Goal: Task Accomplishment & Management: Complete application form

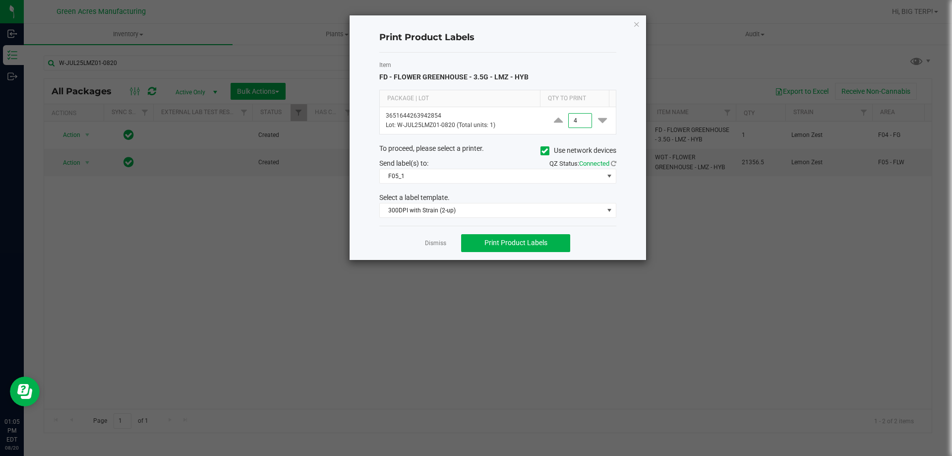
click at [579, 117] on input "4" at bounding box center [580, 121] width 23 height 14
type input "3,000"
click at [548, 247] on button "Print Product Labels" at bounding box center [515, 243] width 109 height 18
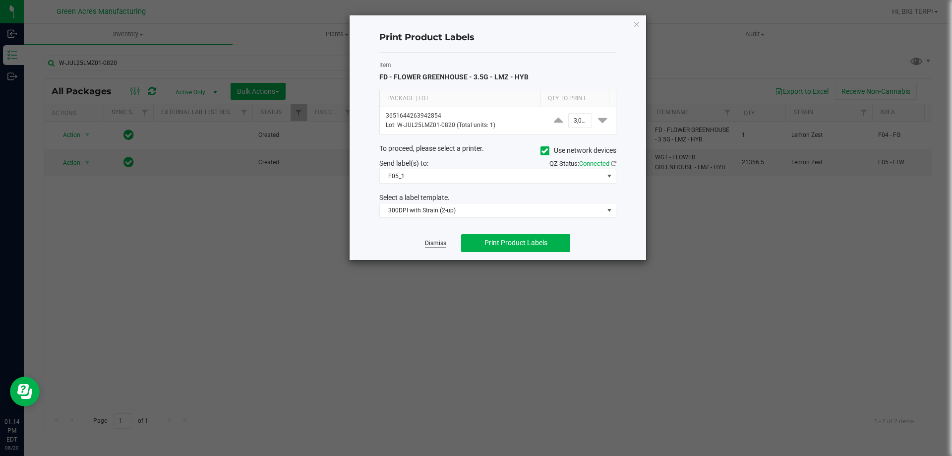
click at [438, 244] on link "Dismiss" at bounding box center [435, 243] width 21 height 8
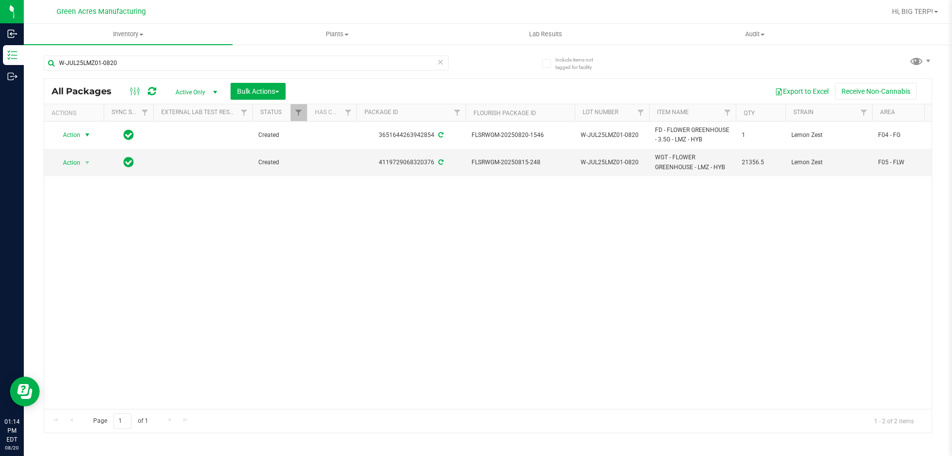
click at [428, 287] on div "Action Action Adjust qty Create package Edit attributes Global inventory Locate…" at bounding box center [487, 264] width 887 height 287
click at [576, 317] on div "Action Action Adjust qty Create package Edit attributes Global inventory Locate…" at bounding box center [487, 264] width 887 height 287
click at [535, 297] on div "Action Action Adjust qty Create package Edit attributes Global inventory Locate…" at bounding box center [487, 264] width 887 height 287
click at [84, 163] on span "select" at bounding box center [87, 163] width 8 height 8
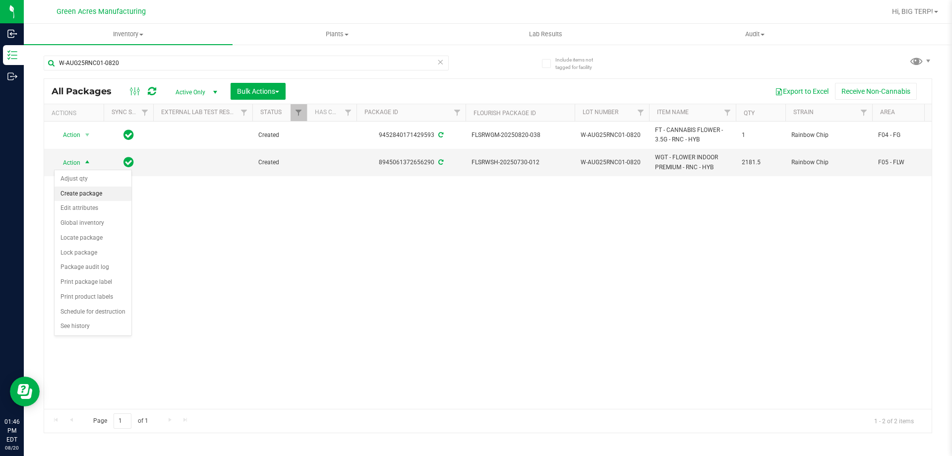
click at [100, 193] on li "Create package" at bounding box center [93, 193] width 77 height 15
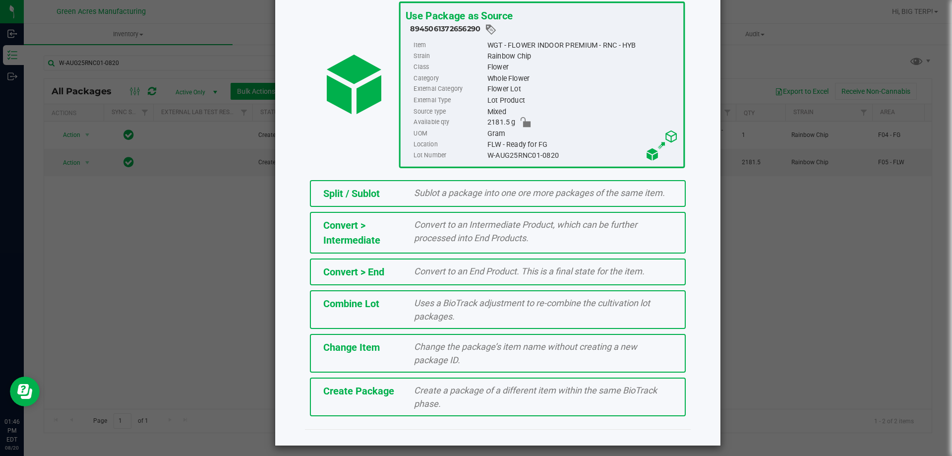
scroll to position [71, 0]
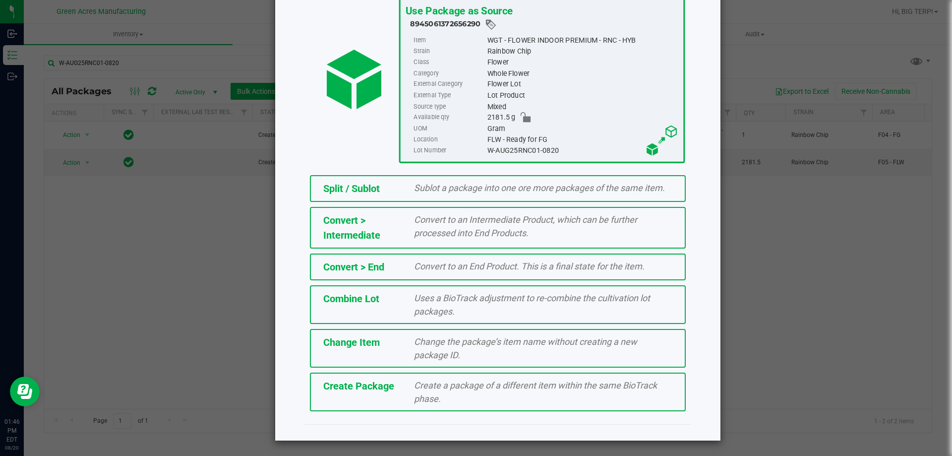
click at [381, 389] on span "Create Package" at bounding box center [358, 386] width 71 height 12
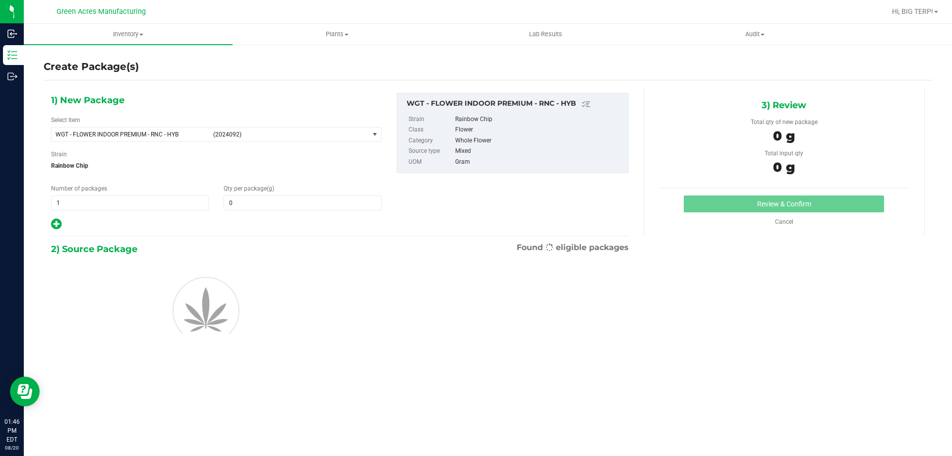
type input "0.0000"
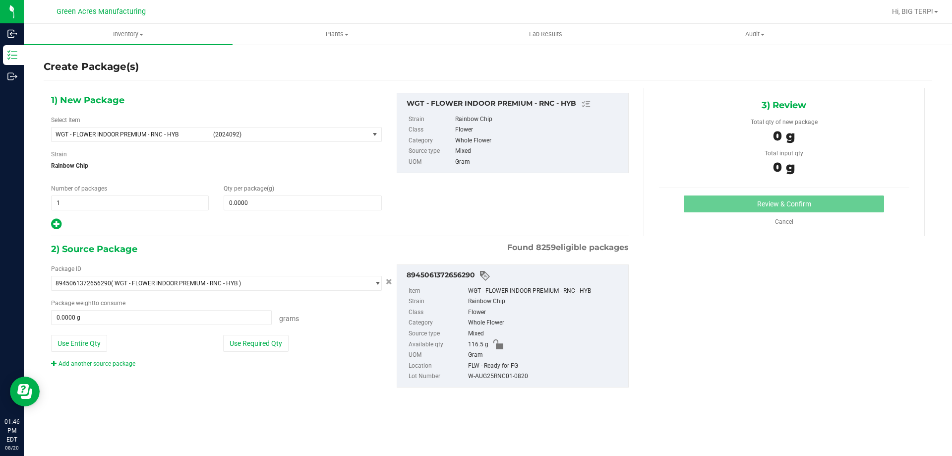
click at [300, 215] on div "1) New Package Select Item WGT - FLOWER INDOOR PREMIUM - RNC - HYB (2024092) 00…" at bounding box center [216, 162] width 345 height 138
click at [304, 208] on span at bounding box center [303, 202] width 158 height 15
type input "50"
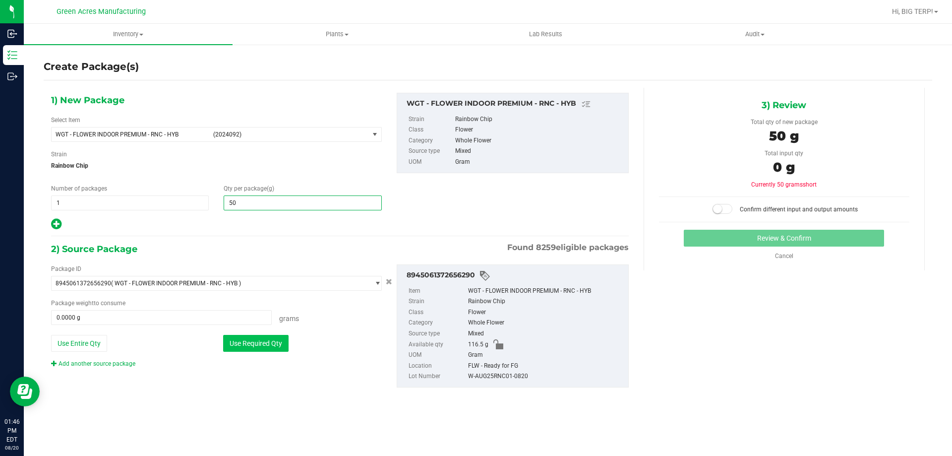
type input "50.0000"
click at [273, 350] on button "Use Required Qty" at bounding box center [255, 343] width 65 height 17
type input "50.0000 g"
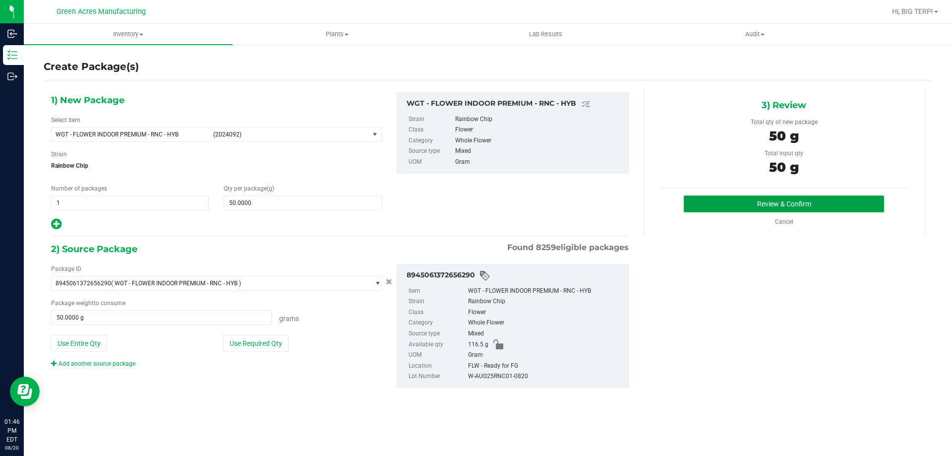
click at [816, 205] on button "Review & Confirm" at bounding box center [783, 203] width 200 height 17
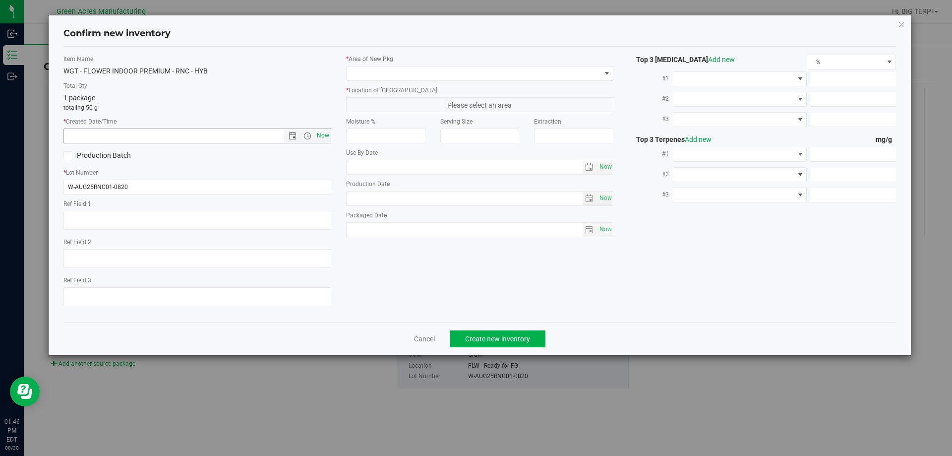
click at [319, 141] on span "Now" at bounding box center [322, 135] width 17 height 14
type input "[DATE] 1:46 PM"
click at [275, 169] on label "* Lot Number" at bounding box center [197, 172] width 268 height 9
click at [407, 78] on span at bounding box center [473, 73] width 254 height 14
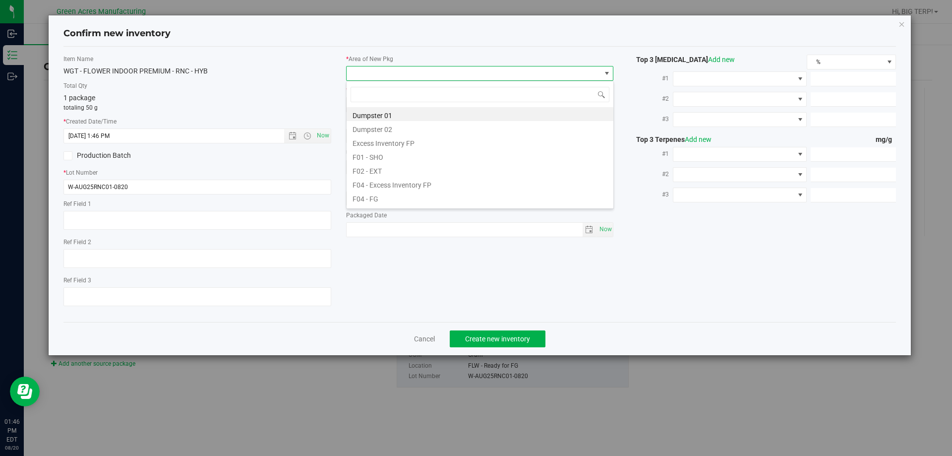
scroll to position [15, 268]
click at [394, 199] on li "F04 - FG" at bounding box center [479, 197] width 267 height 14
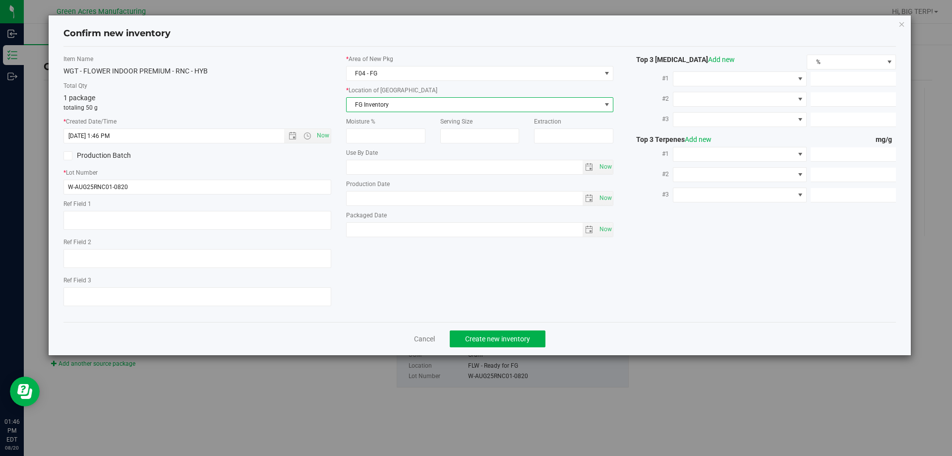
click at [405, 103] on span "FG Inventory" at bounding box center [473, 105] width 254 height 14
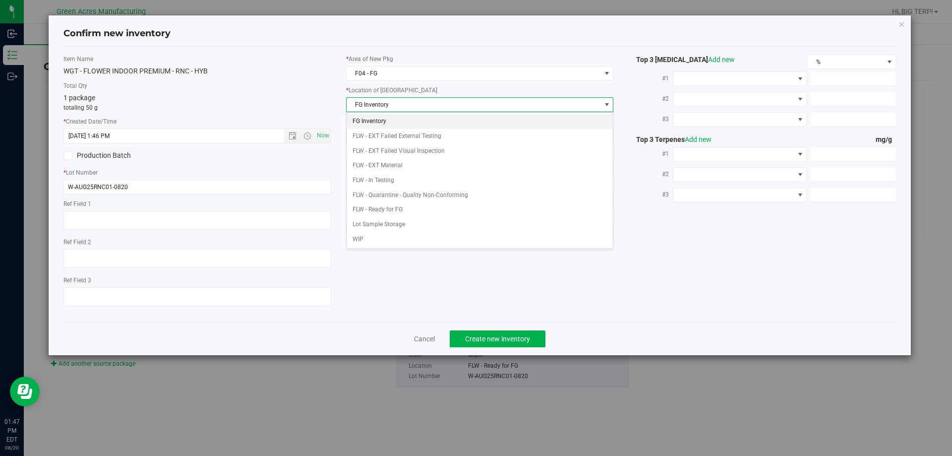
click at [641, 281] on div "Item Name WGT - FLOWER INDOOR PREMIUM - RNC - HYB Total Qty 1 package totaling …" at bounding box center [480, 184] width 848 height 259
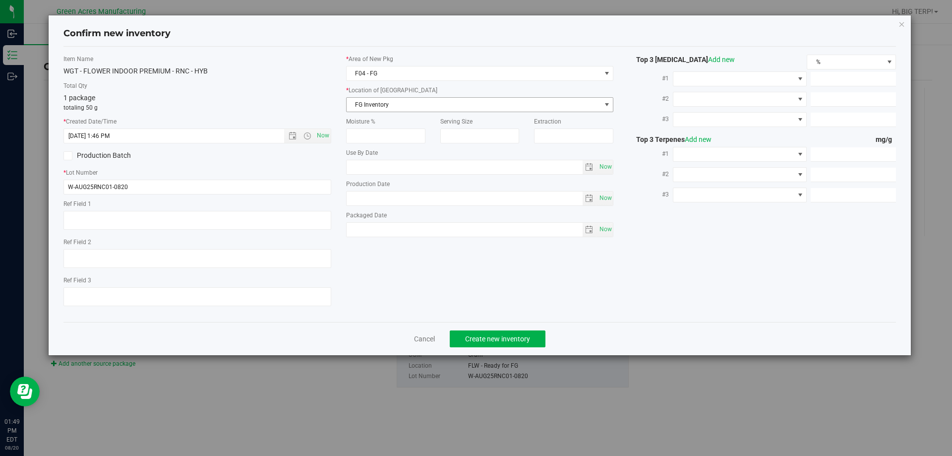
click at [366, 99] on span "FG Inventory" at bounding box center [473, 105] width 254 height 14
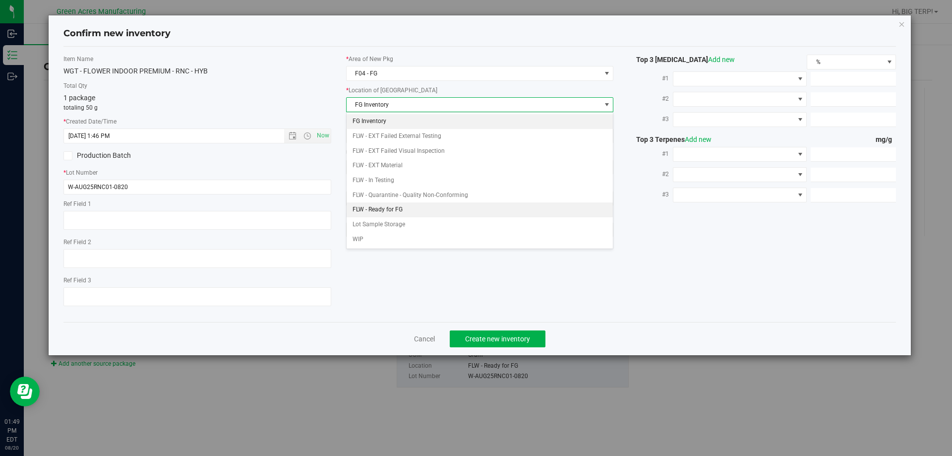
click at [373, 205] on li "FLW - Ready for FG" at bounding box center [479, 209] width 267 height 15
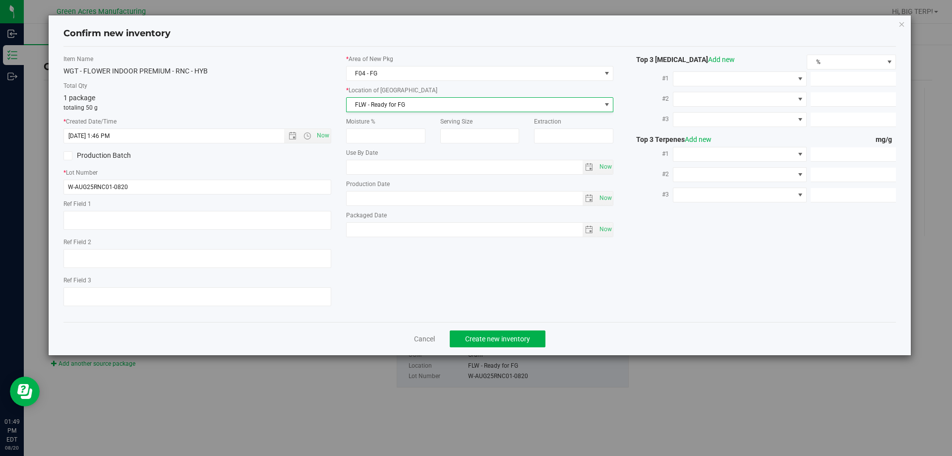
click at [373, 205] on body "Confirm new inventory Item Name WGT - FLOWER INDOOR PREMIUM - RNC - HYB Total Q…" at bounding box center [476, 228] width 952 height 456
click at [458, 256] on div "Item Name WGT - FLOWER INDOOR PREMIUM - RNC - HYB Total Qty 1 package totaling …" at bounding box center [480, 184] width 848 height 259
click at [522, 333] on button "Create new inventory" at bounding box center [498, 338] width 96 height 17
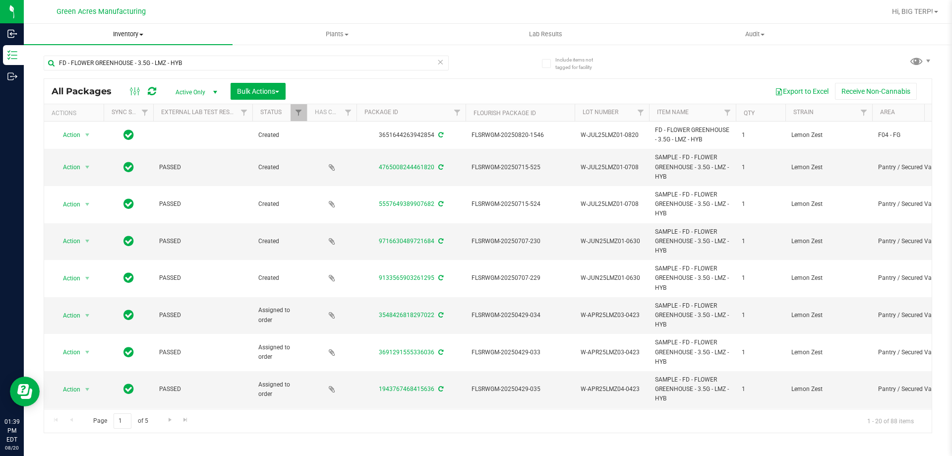
click at [144, 35] on span "Inventory" at bounding box center [128, 34] width 209 height 9
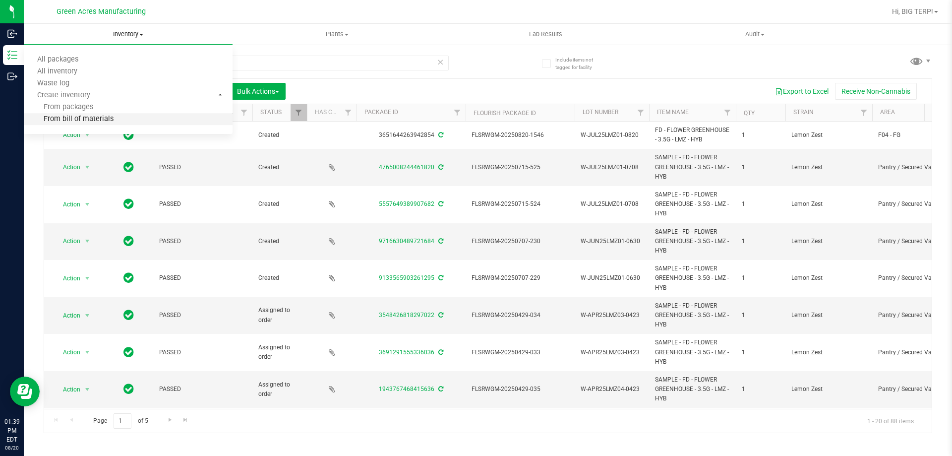
click at [112, 116] on li "From bill of materials" at bounding box center [128, 120] width 209 height 12
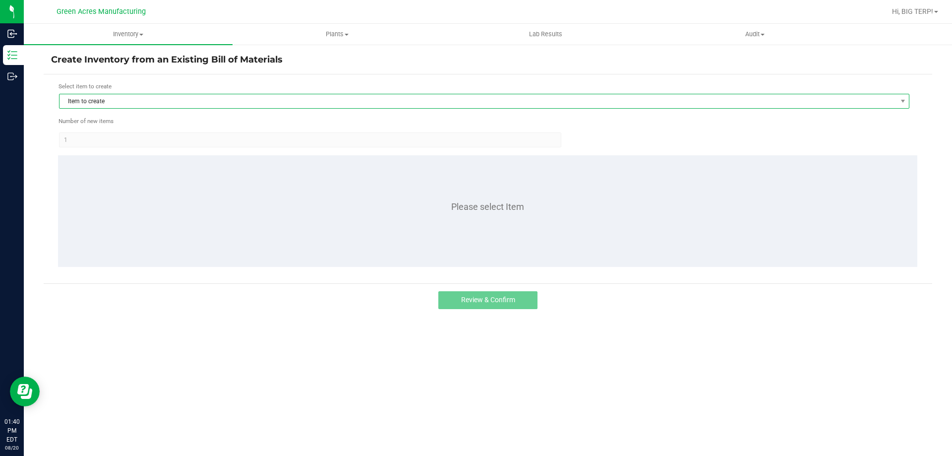
click at [133, 104] on span "Item to create" at bounding box center [477, 101] width 837 height 14
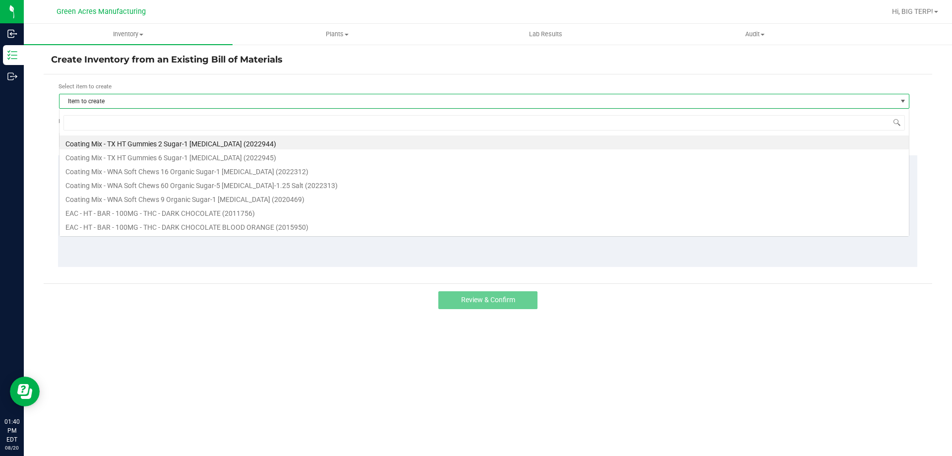
scroll to position [15, 850]
type input "3.5g - lmz"
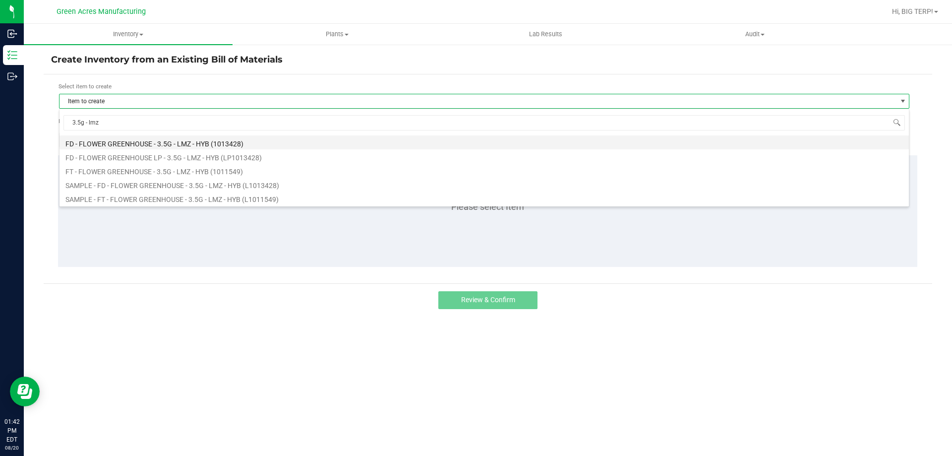
click at [130, 141] on li "FD - FLOWER GREENHOUSE - 3.5G - LMZ - HYB (1013428)" at bounding box center [483, 142] width 849 height 14
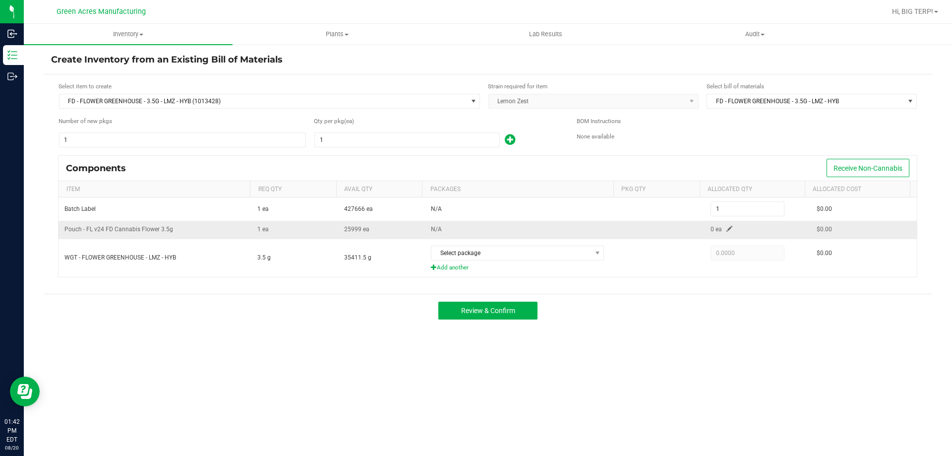
click at [726, 226] on span at bounding box center [729, 229] width 6 height 6
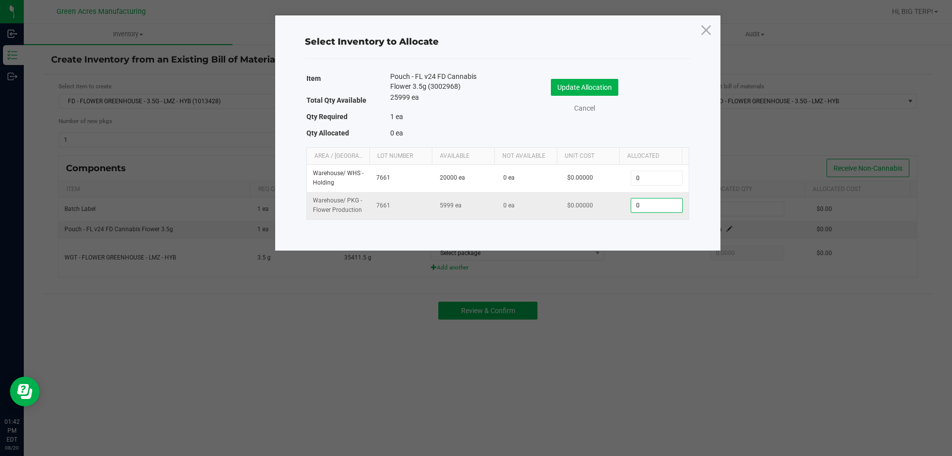
click at [642, 203] on input "0" at bounding box center [656, 205] width 51 height 14
type input "1"
click at [591, 110] on link "Cancel" at bounding box center [585, 108] width 40 height 10
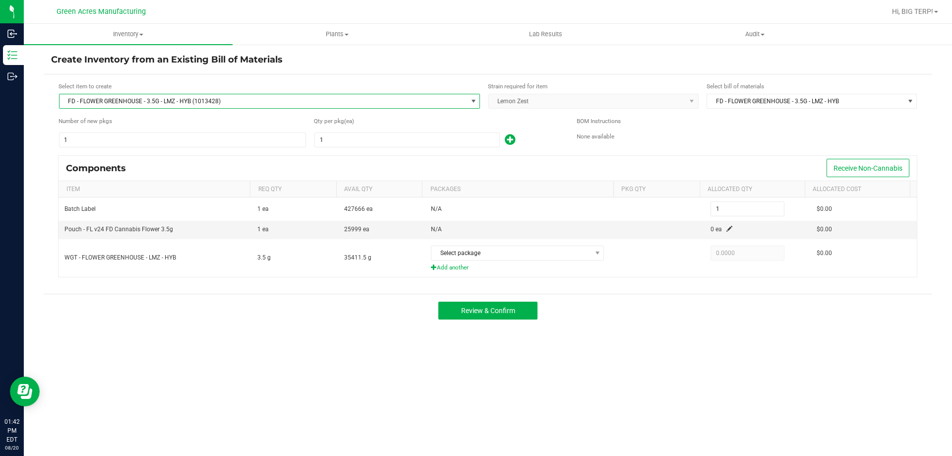
click at [476, 101] on span at bounding box center [473, 101] width 8 height 8
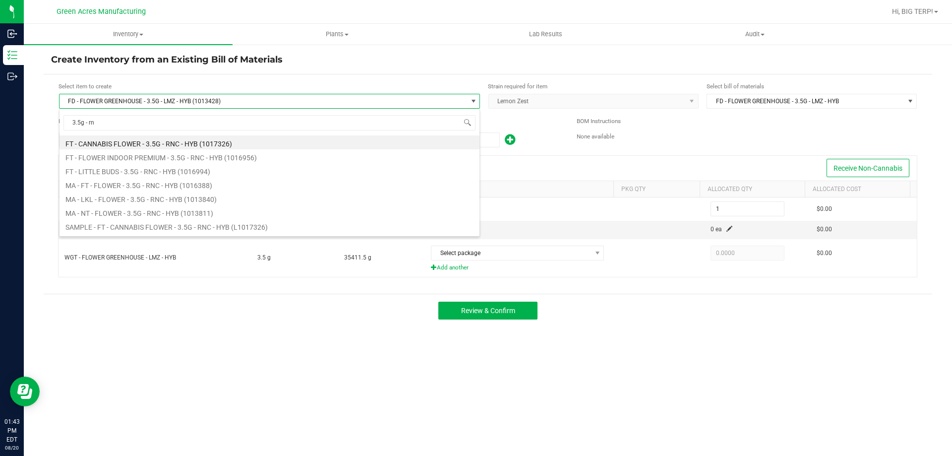
type input "3.5g - rnc"
click at [203, 143] on li "FT - CANNABIS FLOWER - 3.5G - RNC - HYB (1017326)" at bounding box center [269, 142] width 420 height 14
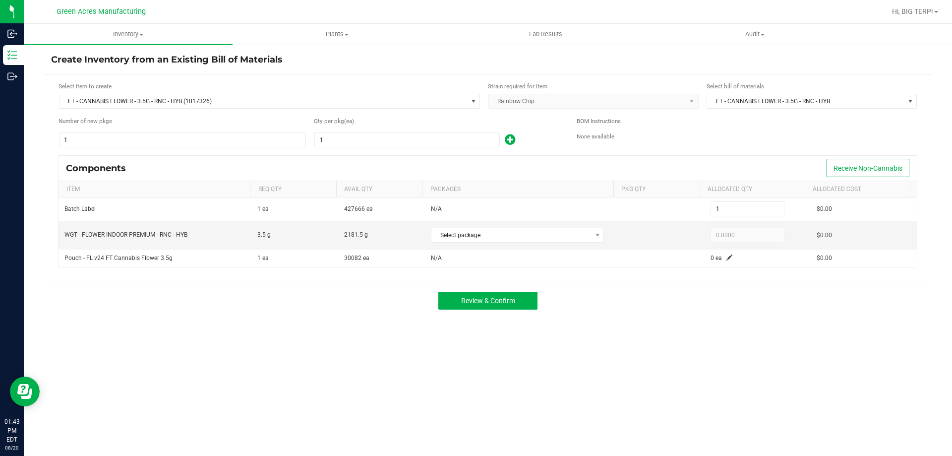
click at [357, 130] on div "Qty per pkg (ea) 1" at bounding box center [438, 131] width 248 height 31
click at [357, 133] on input "1" at bounding box center [407, 140] width 184 height 14
type input "5"
type input "59"
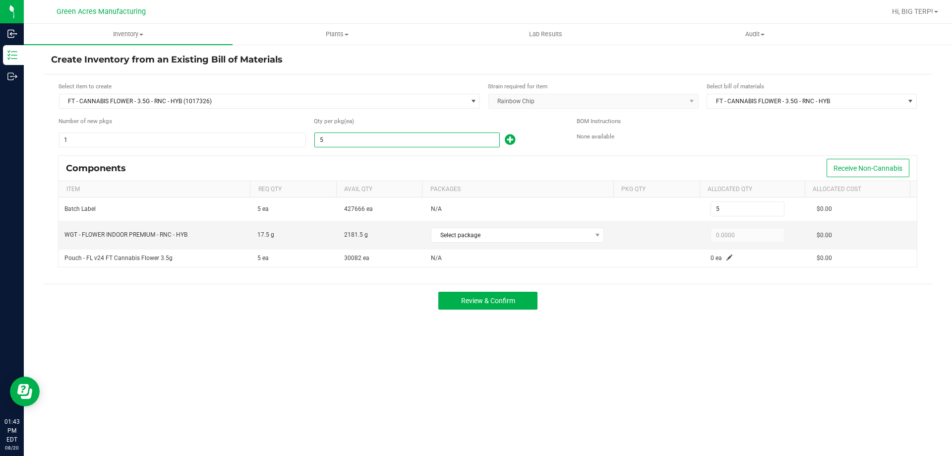
type input "59"
type input "590"
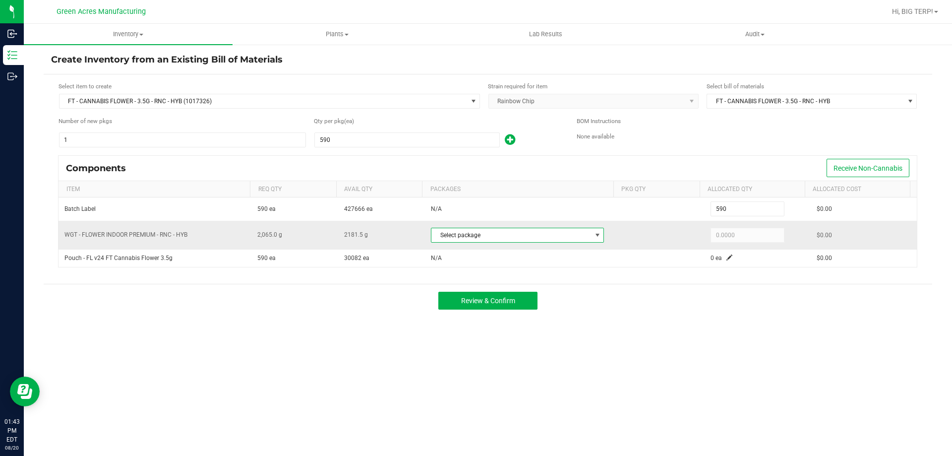
click at [598, 239] on span at bounding box center [597, 235] width 12 height 14
click at [583, 279] on li "8945061372656290 (W-AUG25RNC01-0820)" at bounding box center [516, 276] width 177 height 14
type input "2,065.0000"
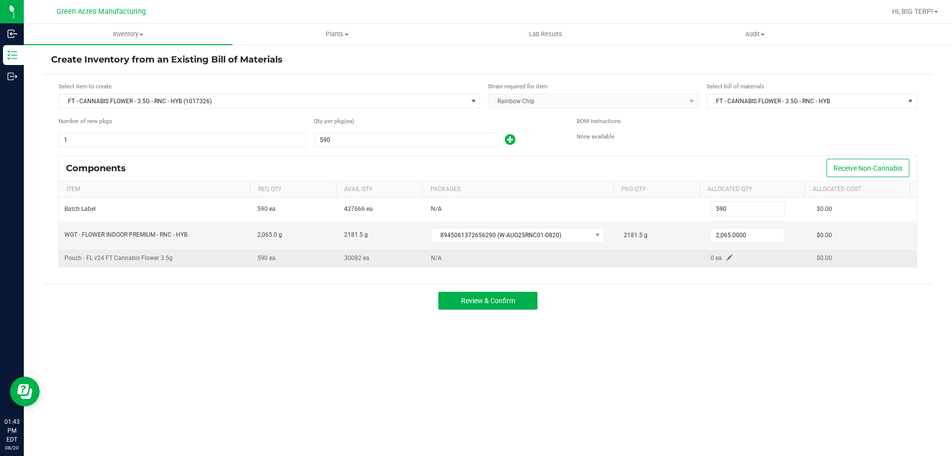
click at [726, 254] on span at bounding box center [729, 257] width 6 height 6
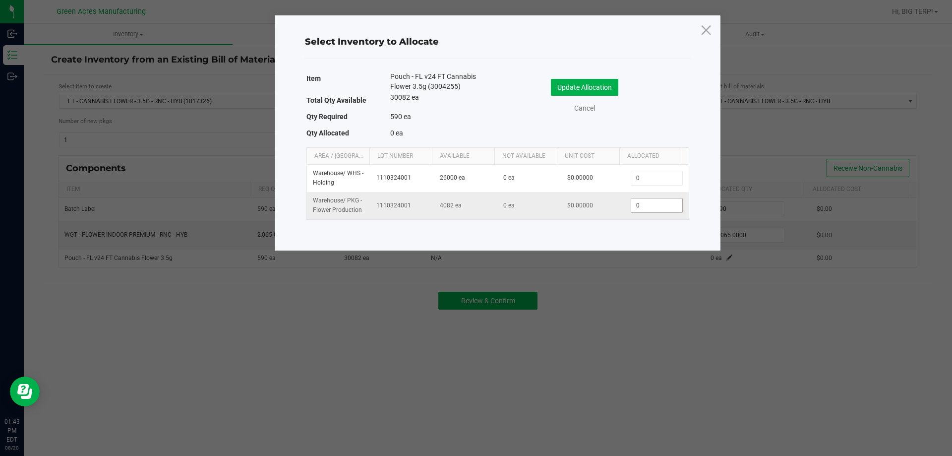
click at [651, 207] on input "0" at bounding box center [656, 205] width 51 height 14
type input "590"
click at [588, 84] on button "Update Allocation" at bounding box center [584, 87] width 67 height 17
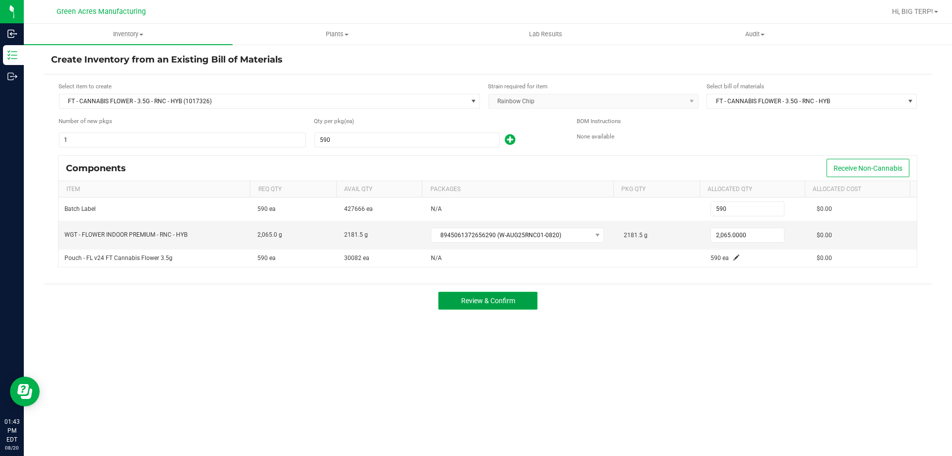
click at [512, 299] on span "Review & Confirm" at bounding box center [488, 300] width 54 height 8
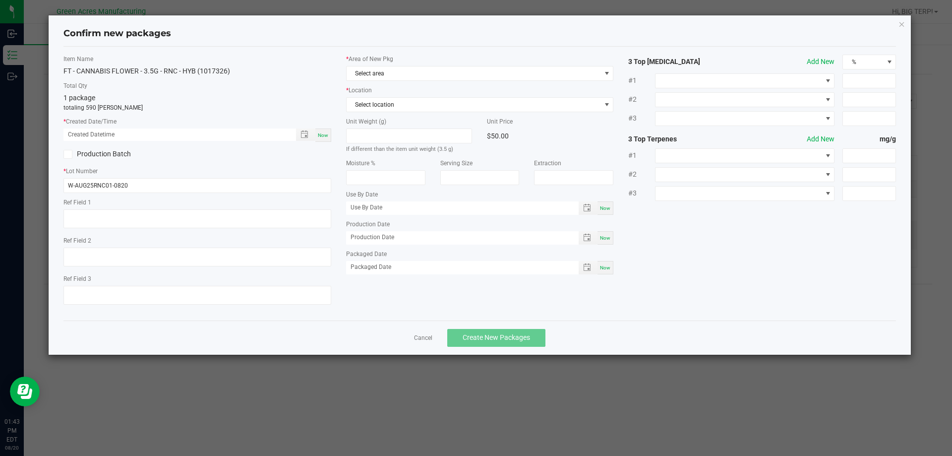
click at [319, 131] on div "Now" at bounding box center [323, 134] width 16 height 13
type input "08/20/2025 01:43 PM"
click at [420, 77] on span "Select area" at bounding box center [473, 73] width 254 height 14
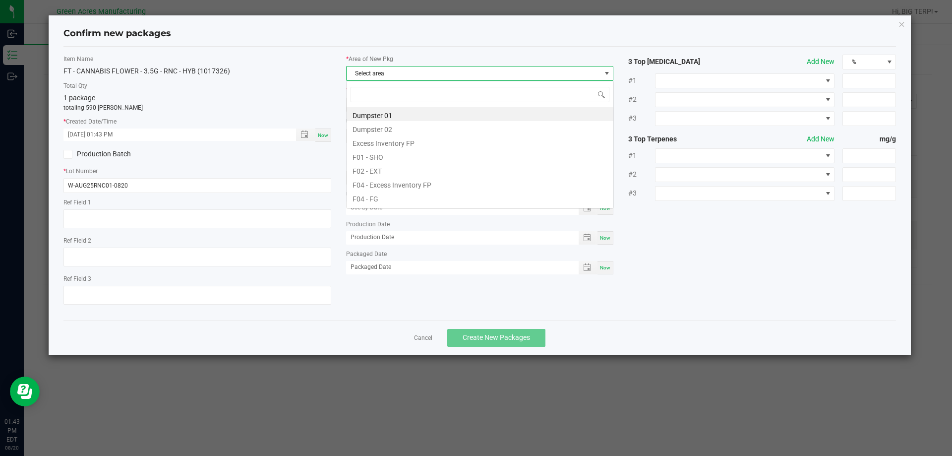
scroll to position [15, 268]
click at [373, 196] on li "F04 - FG" at bounding box center [479, 197] width 267 height 14
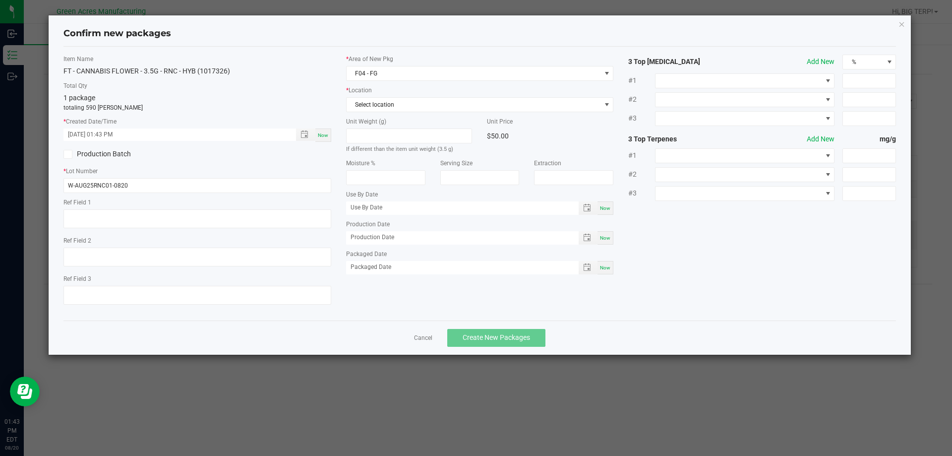
click at [378, 113] on div "* Area of New Pkg F04 - FG * Location Select location Unit Weight (g) If differ…" at bounding box center [480, 167] width 283 height 225
click at [379, 105] on span "Select location" at bounding box center [473, 105] width 254 height 14
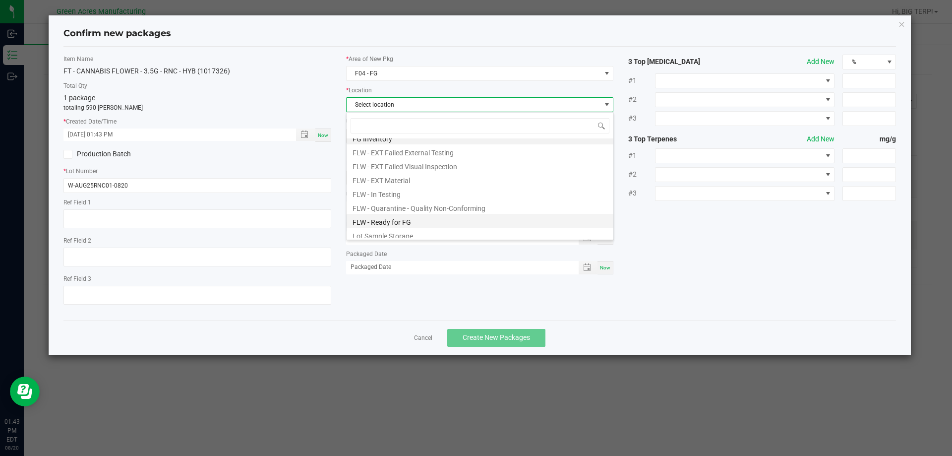
scroll to position [0, 0]
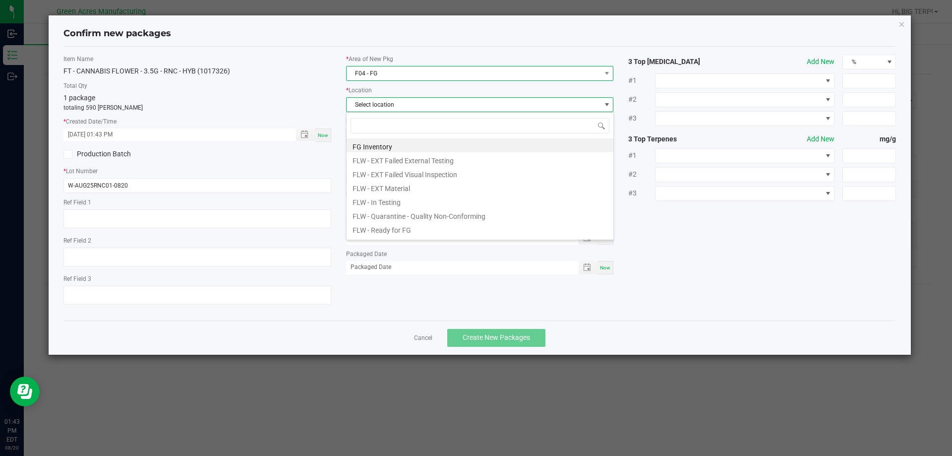
click at [378, 80] on span "F04 - FG" at bounding box center [473, 73] width 254 height 14
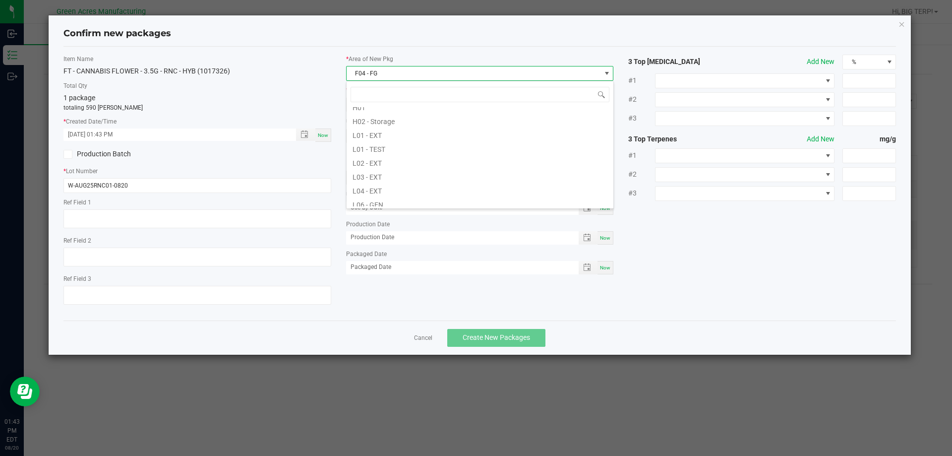
scroll to position [248, 0]
click at [381, 154] on li "Pantry / Secured Vault" at bounding box center [479, 158] width 267 height 14
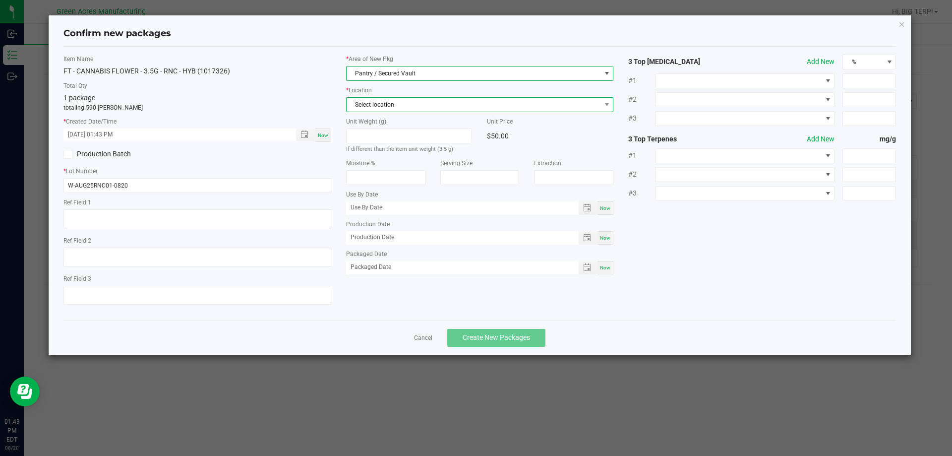
click at [373, 102] on span "Select location" at bounding box center [473, 105] width 254 height 14
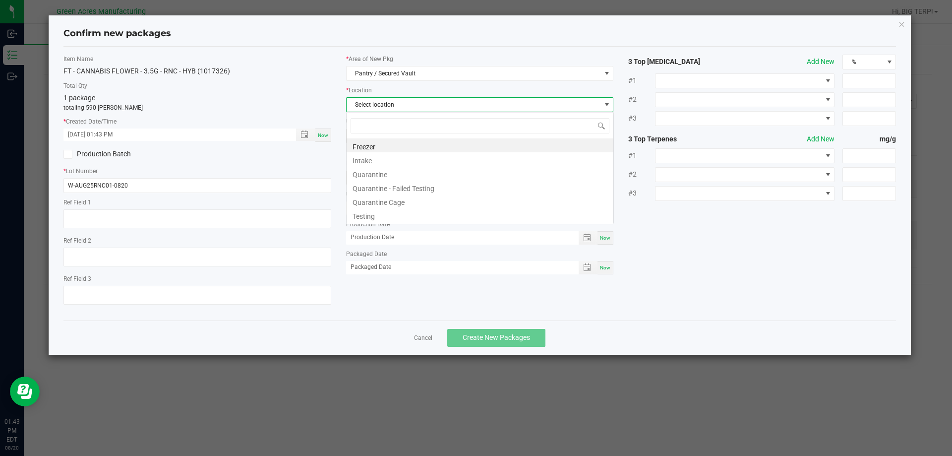
scroll to position [15, 268]
click at [372, 159] on li "Intake" at bounding box center [479, 159] width 267 height 14
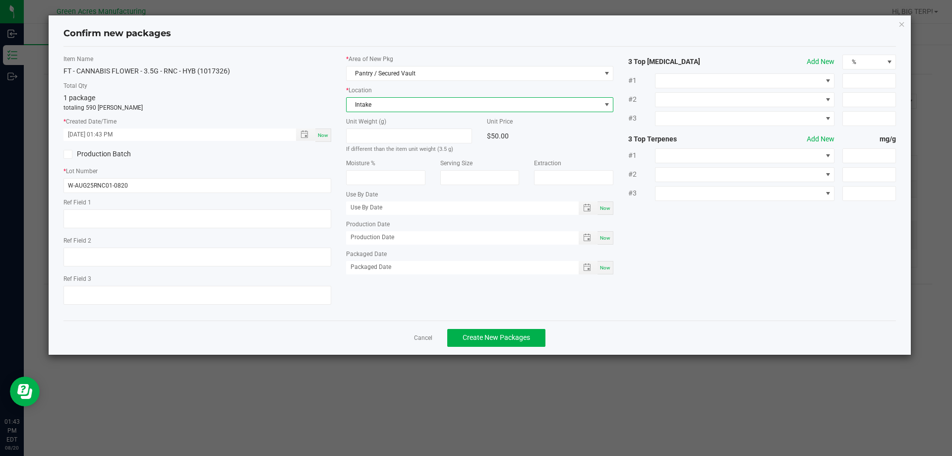
click at [618, 313] on div "Item Name FT - CANNABIS FLOWER - 3.5G - RNC - HYB (1017326) Total Qty 1 package…" at bounding box center [479, 184] width 833 height 274
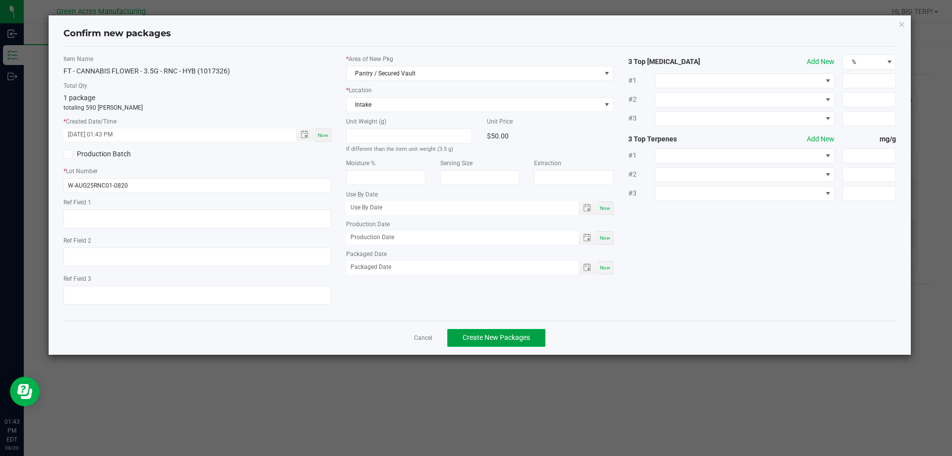
click at [488, 338] on span "Create New Packages" at bounding box center [495, 337] width 67 height 8
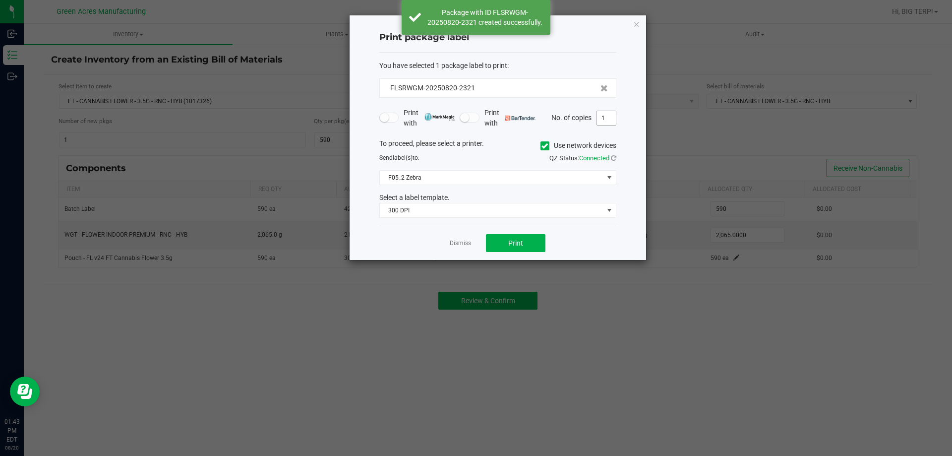
click at [603, 113] on input "1" at bounding box center [606, 118] width 19 height 14
type input "2"
click at [569, 249] on div "Dismiss Print" at bounding box center [497, 243] width 237 height 34
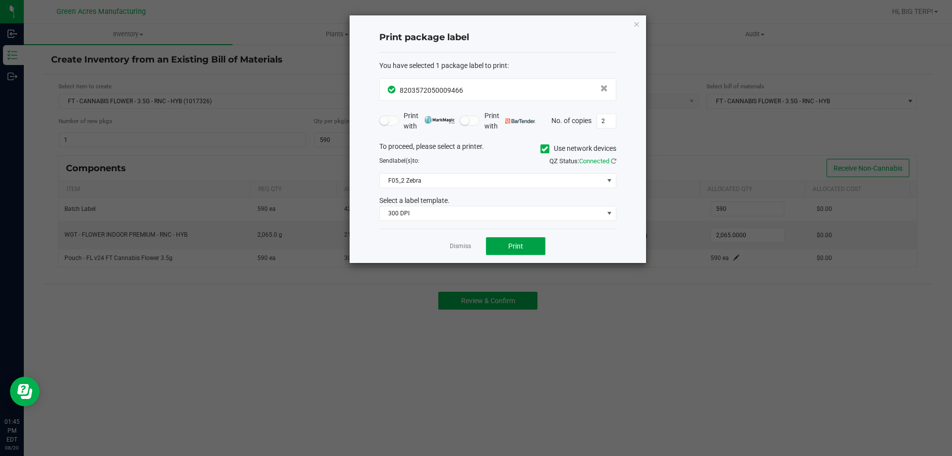
click at [525, 243] on button "Print" at bounding box center [515, 246] width 59 height 18
click at [464, 245] on link "Dismiss" at bounding box center [460, 246] width 21 height 8
